Goal: Navigation & Orientation: Find specific page/section

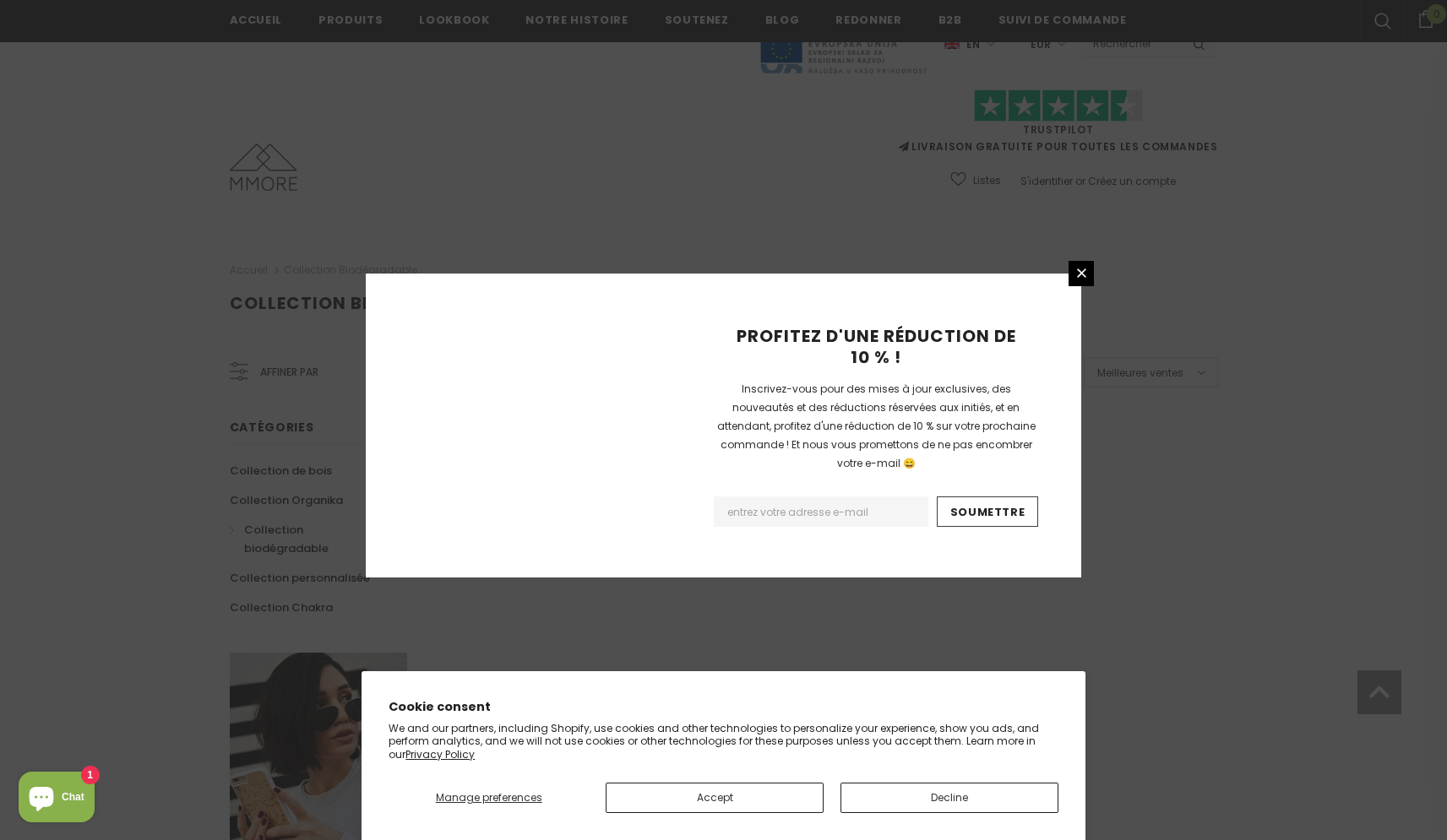
scroll to position [931, 0]
